Goal: Task Accomplishment & Management: Manage account settings

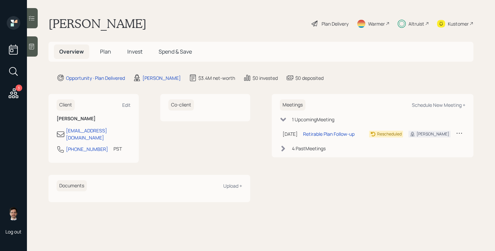
click at [106, 49] on span "Plan" at bounding box center [105, 51] width 11 height 7
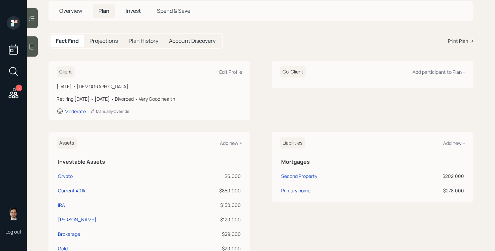
scroll to position [31, 0]
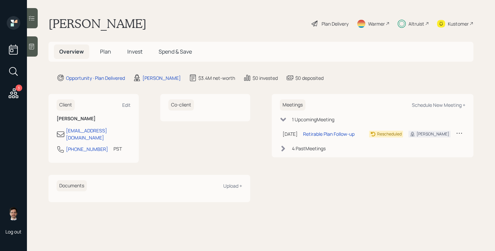
click at [105, 52] on span "Plan" at bounding box center [105, 51] width 11 height 7
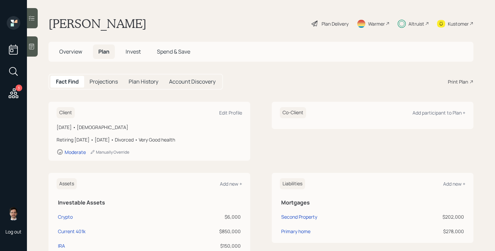
click at [133, 50] on span "Invest" at bounding box center [133, 51] width 15 height 7
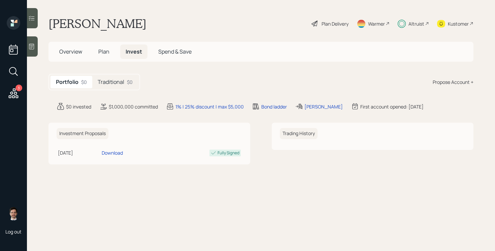
click at [107, 78] on div "Traditional $0" at bounding box center [115, 82] width 46 height 12
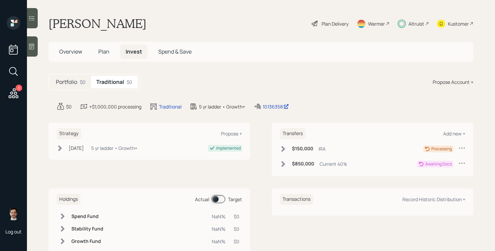
click at [60, 148] on icon at bounding box center [60, 148] width 4 height 6
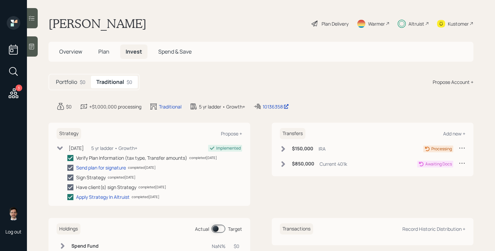
click at [60, 148] on icon at bounding box center [60, 148] width 6 height 4
